Goal: Task Accomplishment & Management: Complete application form

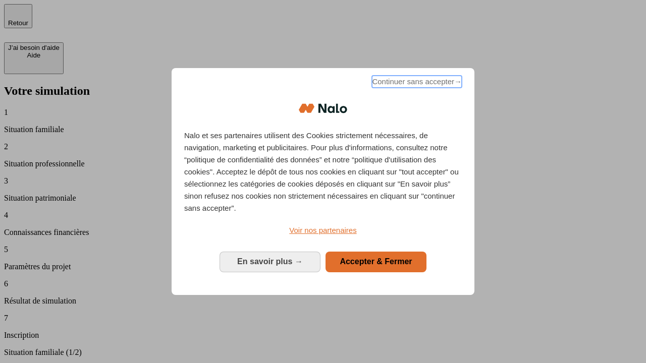
click at [416, 83] on span "Continuer sans accepter →" at bounding box center [417, 82] width 90 height 12
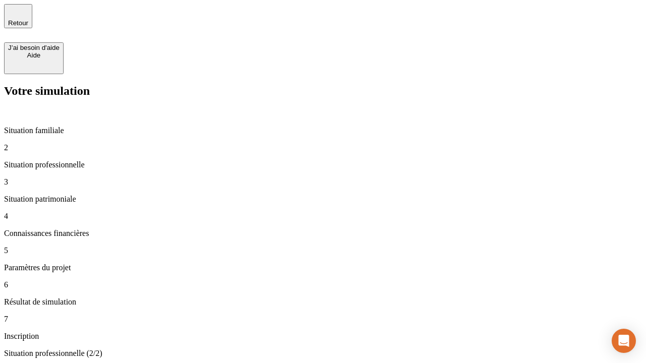
type input "70 000"
type input "1 000"
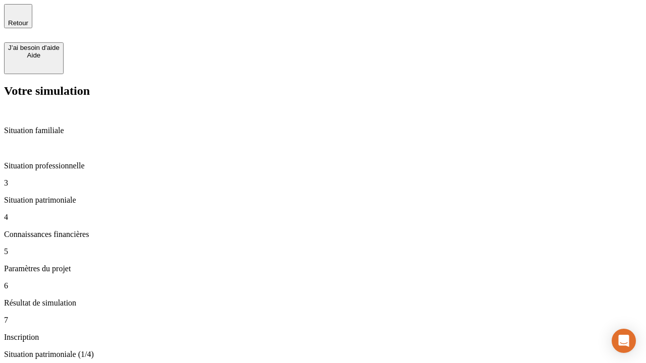
type input "800"
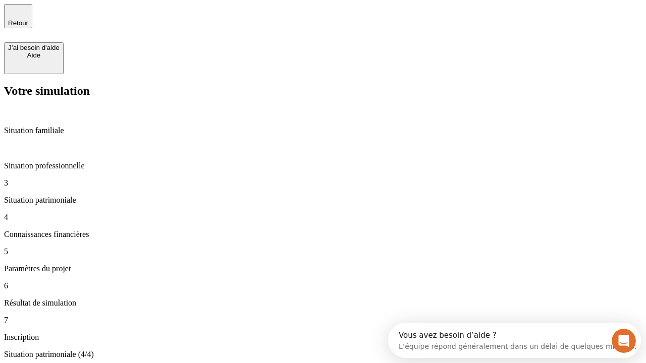
type input "6"
type input "400"
type input "3"
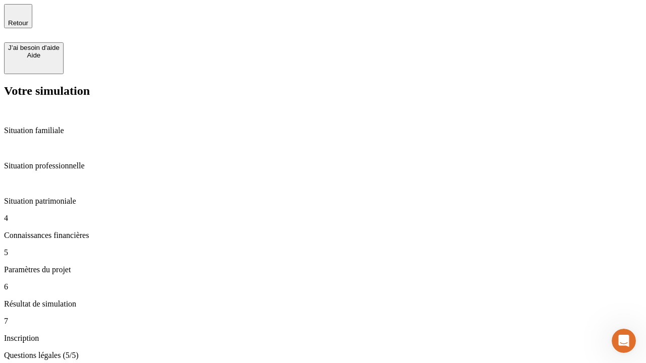
type input "35"
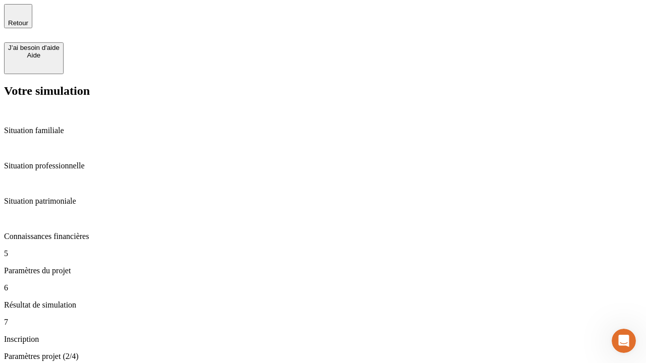
type input "500"
type input "640"
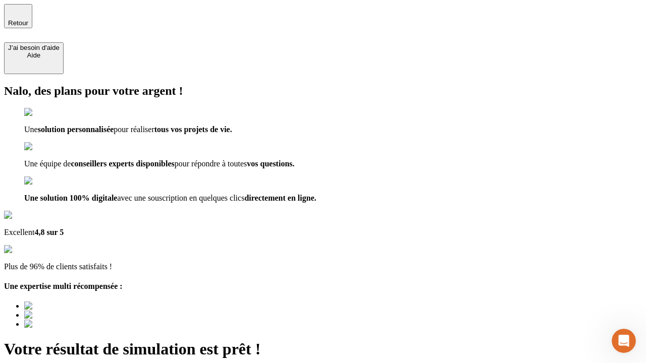
type input "[EMAIL_ADDRESS][DOMAIN_NAME]"
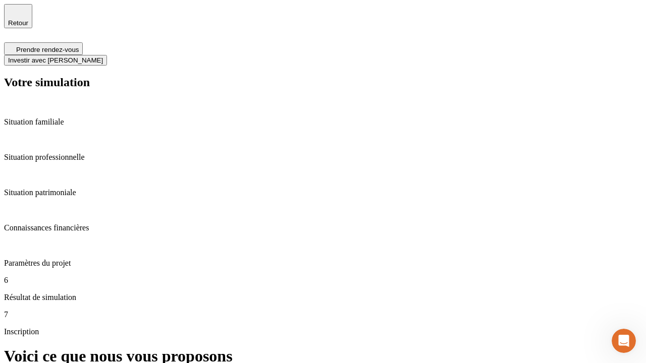
click at [103, 57] on span "Investir avec [PERSON_NAME]" at bounding box center [55, 61] width 95 height 8
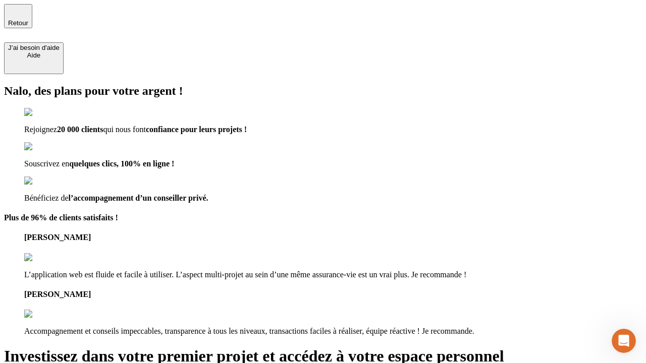
type input "[EMAIL_ADDRESS][DOMAIN_NAME]"
